Goal: Information Seeking & Learning: Check status

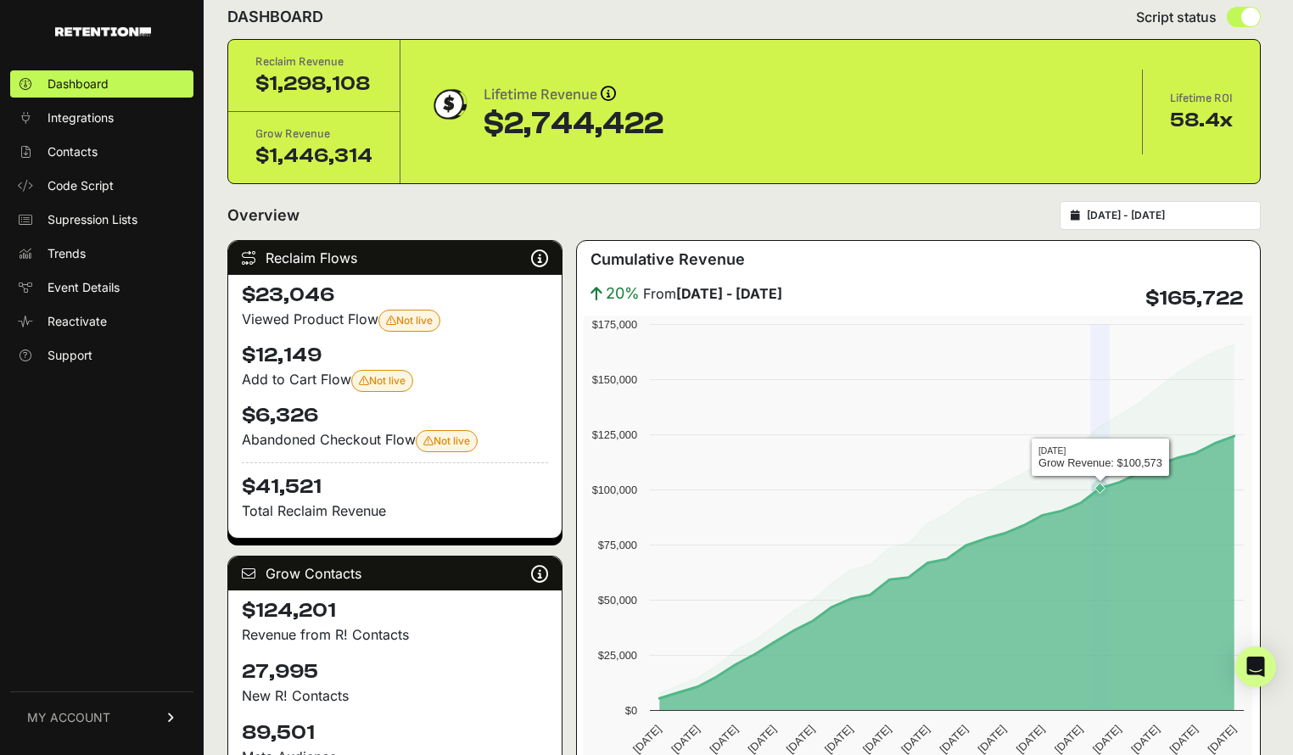
scroll to position [27, 0]
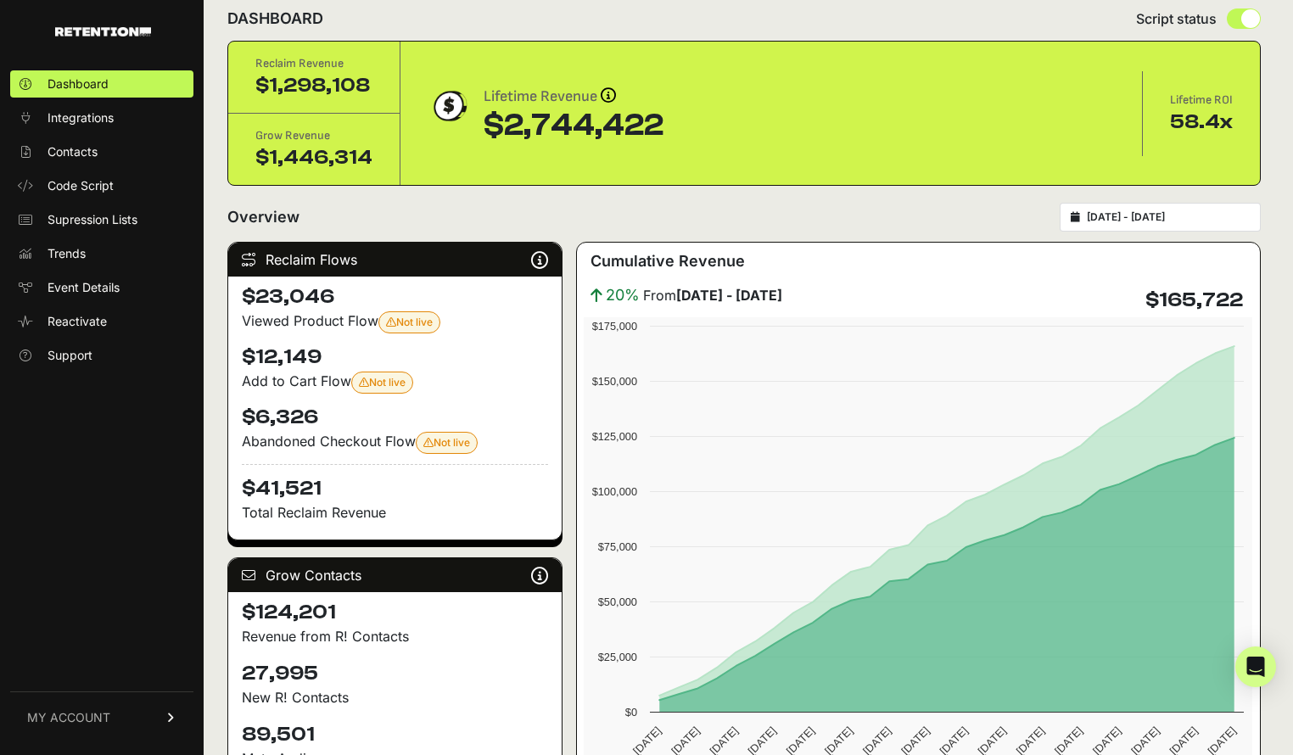
drag, startPoint x: 269, startPoint y: 294, endPoint x: 346, endPoint y: 463, distance: 184.9
click at [346, 463] on div "$23,046 Viewed Product Flow Not live Your 'Abandonment: Viewed Product ([DOMAIN…" at bounding box center [395, 408] width 334 height 263
click at [339, 477] on h4 "$41,521" at bounding box center [395, 483] width 306 height 38
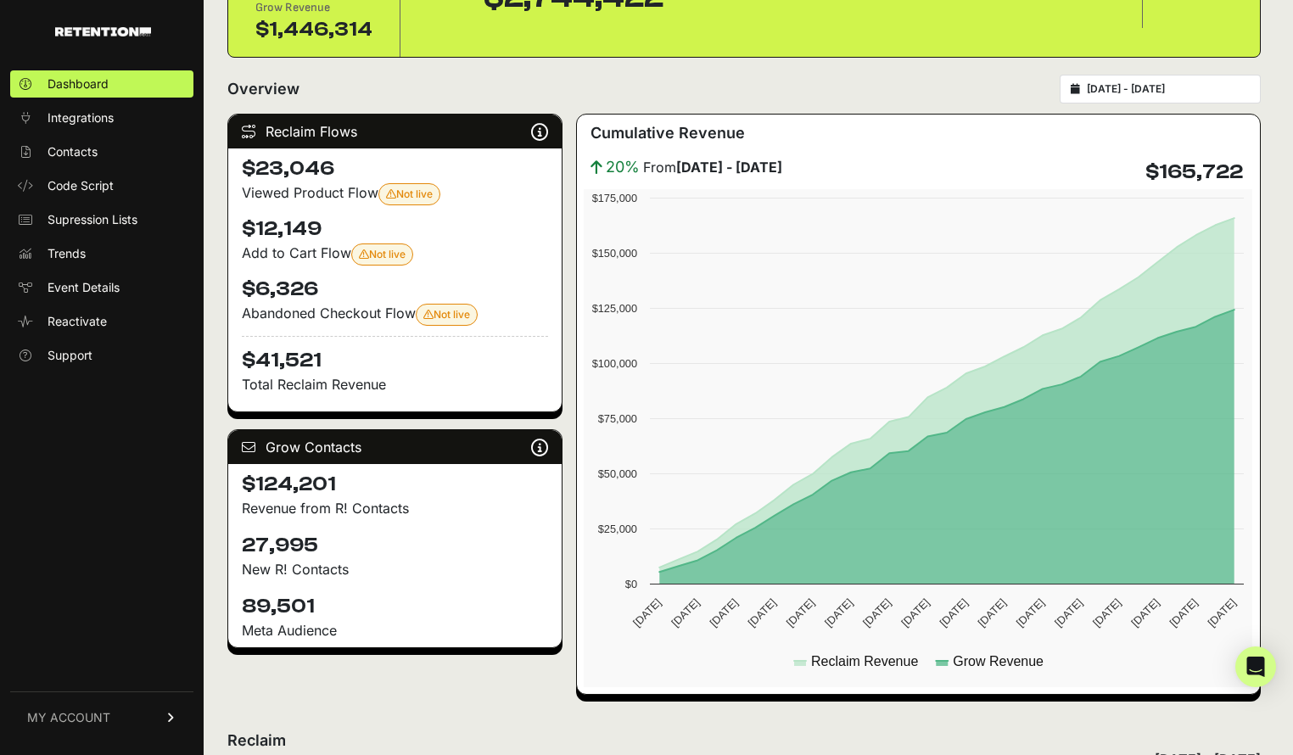
scroll to position [288, 0]
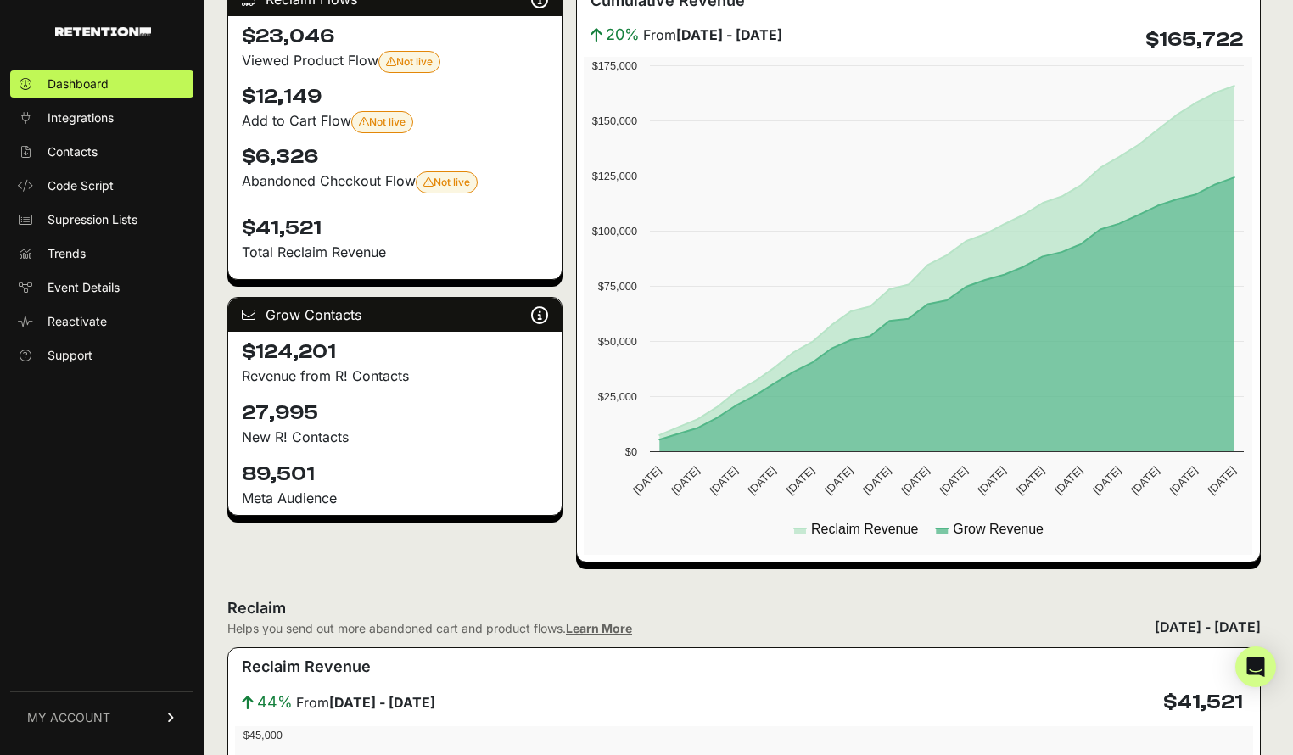
click at [275, 350] on h4 "$124,201" at bounding box center [395, 352] width 306 height 27
click at [392, 355] on h4 "$124,201" at bounding box center [395, 352] width 306 height 27
drag, startPoint x: 258, startPoint y: 354, endPoint x: 382, endPoint y: 356, distance: 123.9
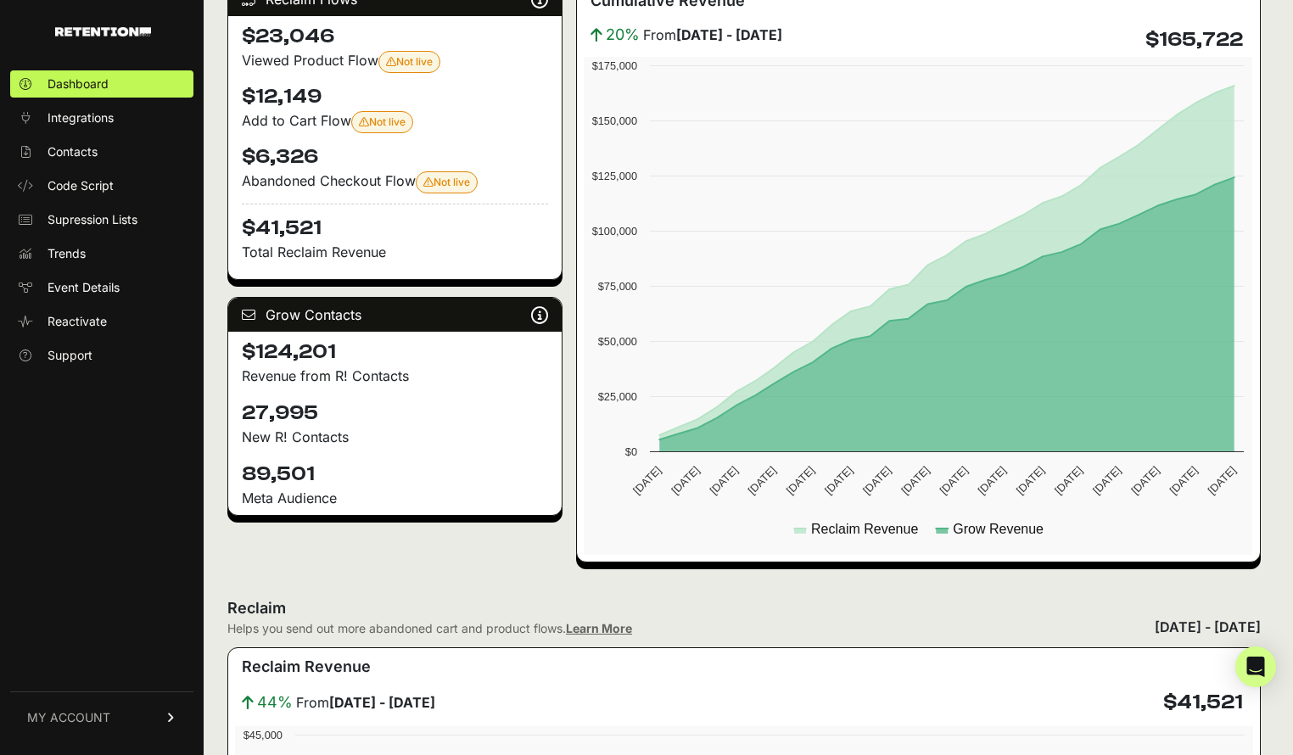
click at [382, 356] on h4 "$124,201" at bounding box center [395, 352] width 306 height 27
drag, startPoint x: 378, startPoint y: 356, endPoint x: 264, endPoint y: 356, distance: 113.7
click at [264, 356] on h4 "$124,201" at bounding box center [395, 352] width 306 height 27
click at [431, 354] on h4 "$124,201" at bounding box center [395, 352] width 306 height 27
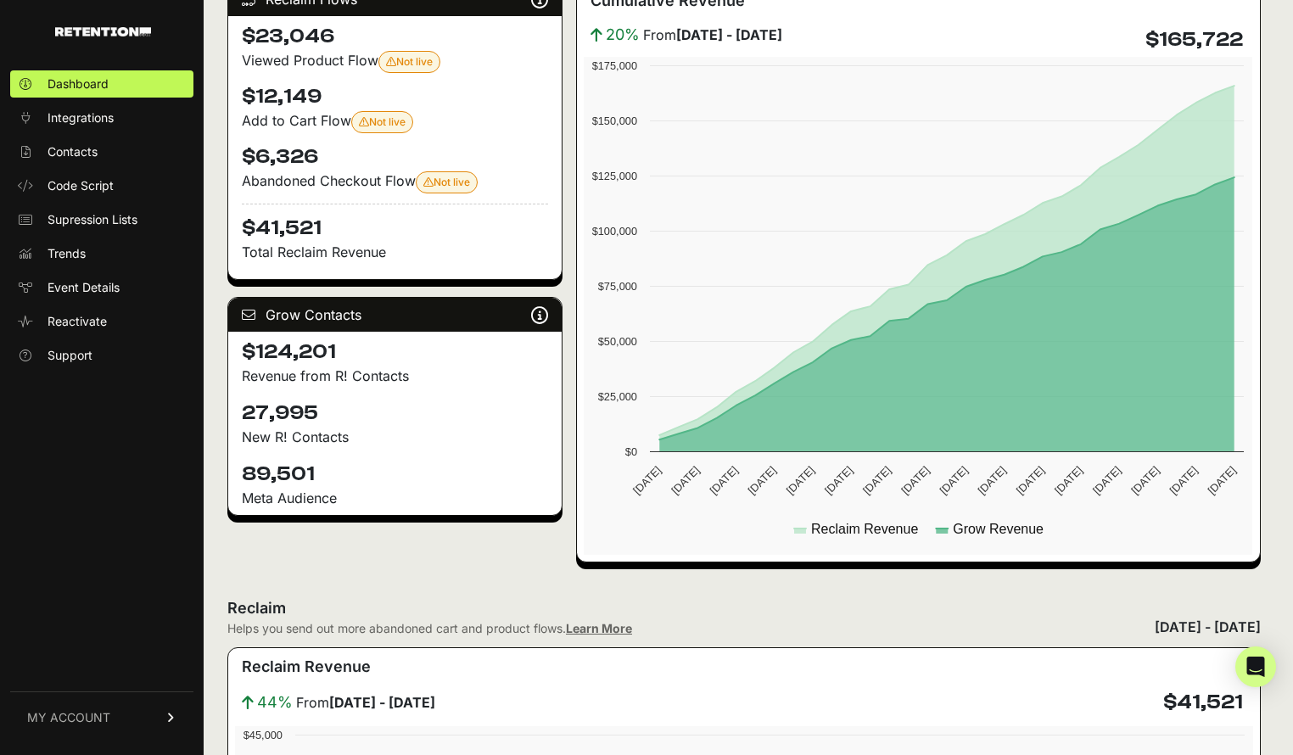
click at [478, 480] on h4 "89,501" at bounding box center [395, 474] width 306 height 27
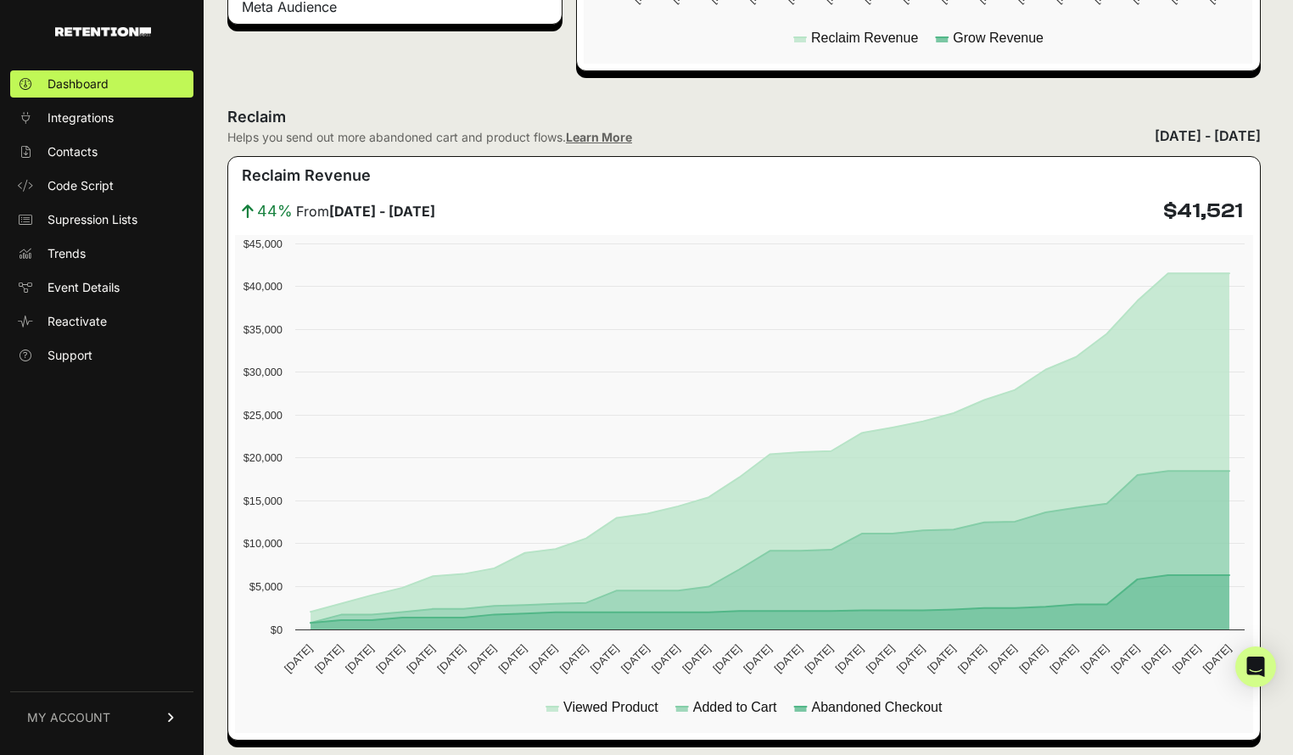
scroll to position [794, 0]
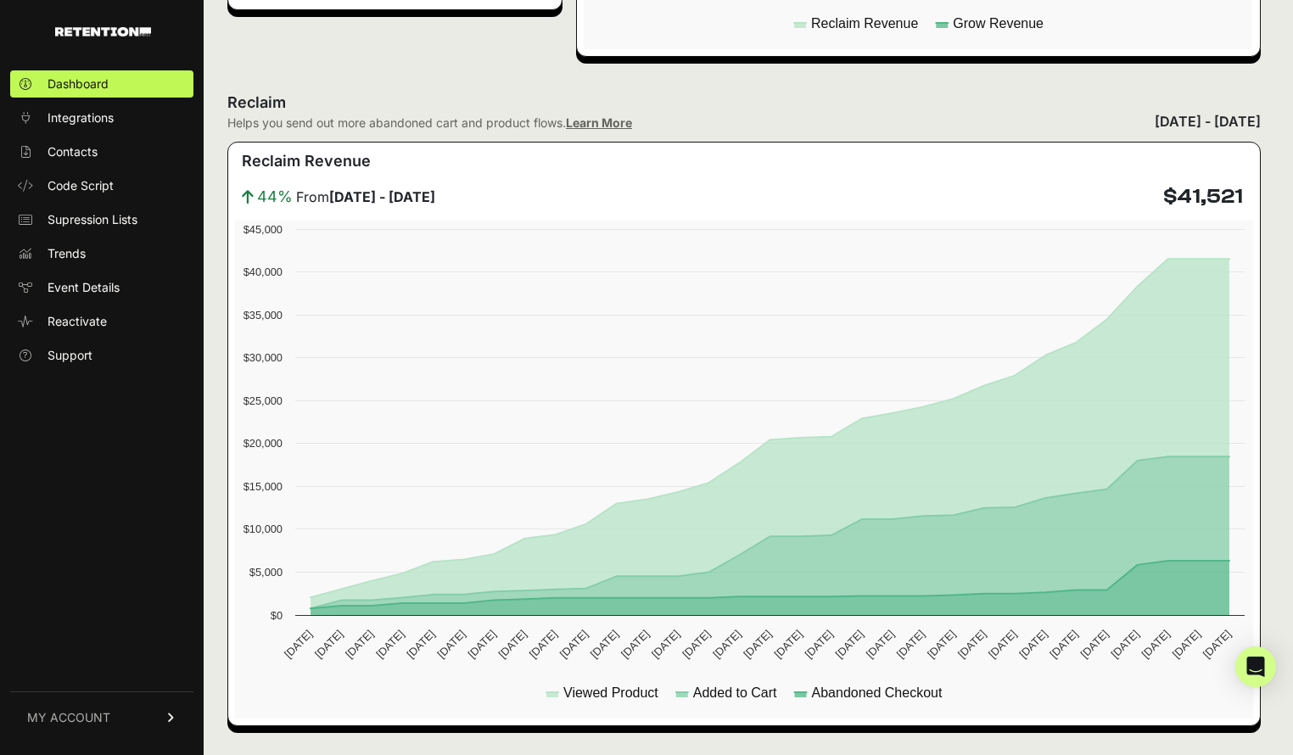
click at [586, 93] on h2 "Reclaim" at bounding box center [429, 103] width 405 height 24
